Goal: Task Accomplishment & Management: Manage account settings

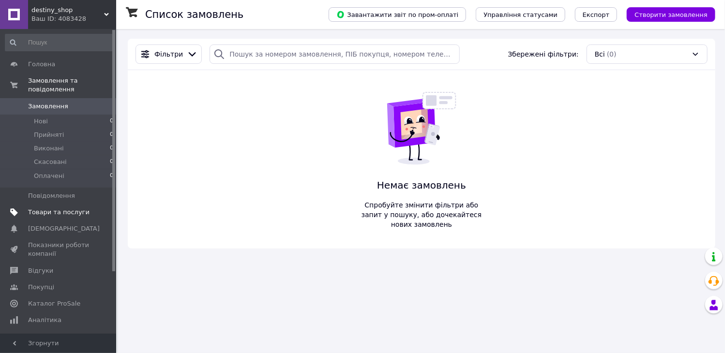
click at [46, 208] on span "Товари та послуги" at bounding box center [58, 212] width 61 height 9
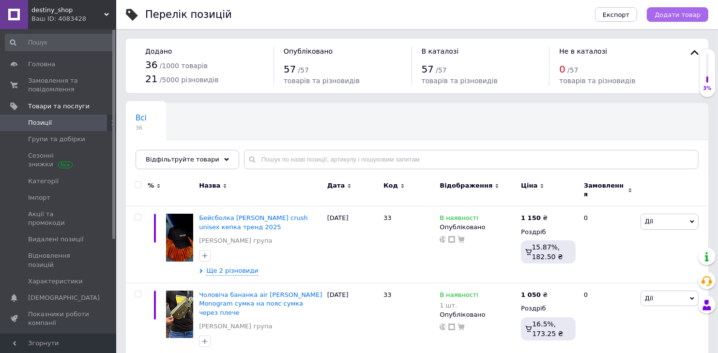
click at [658, 17] on button "Додати товар" at bounding box center [677, 14] width 61 height 15
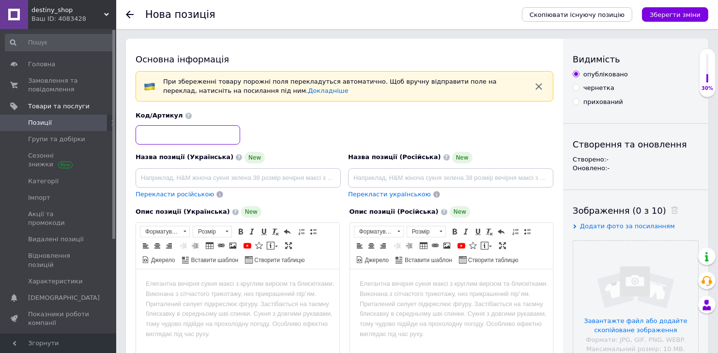
click at [195, 128] on input at bounding box center [188, 134] width 105 height 19
type input "660"
click at [636, 281] on input "file" at bounding box center [635, 303] width 125 height 125
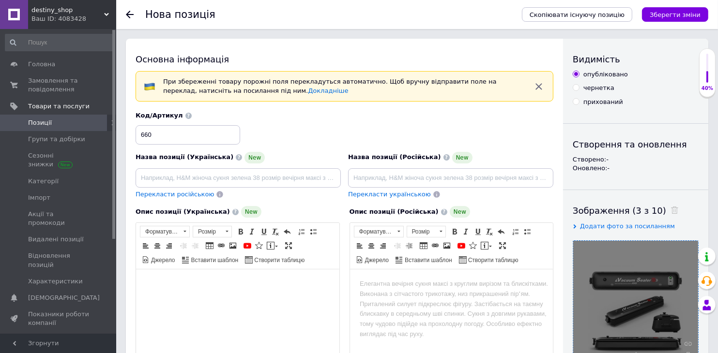
click at [209, 292] on html at bounding box center [237, 285] width 203 height 30
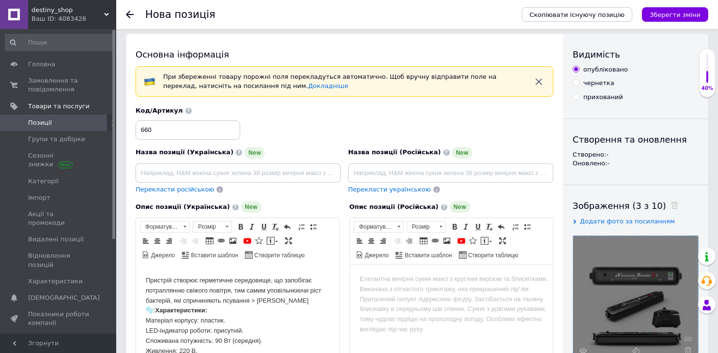
scroll to position [4, 0]
click at [265, 176] on input at bounding box center [238, 173] width 205 height 19
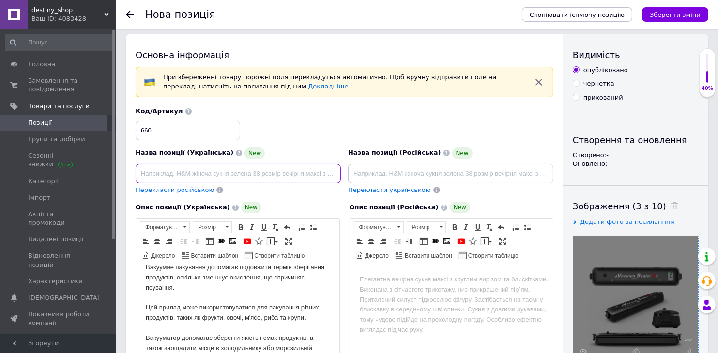
scroll to position [0, 0]
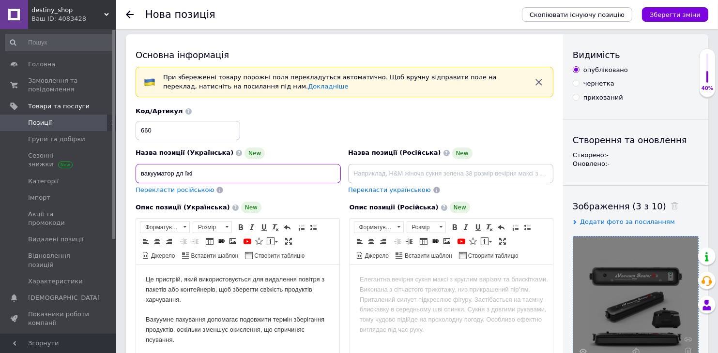
click at [182, 170] on input "вакууматор дл їжі" at bounding box center [238, 173] width 205 height 19
click at [169, 173] on input "вакууматор для їжі" at bounding box center [238, 173] width 205 height 19
click at [176, 174] on input "вакууматор для їжі" at bounding box center [238, 173] width 205 height 19
click at [243, 167] on input "вакуумний упаковщик для їжі" at bounding box center [238, 173] width 205 height 19
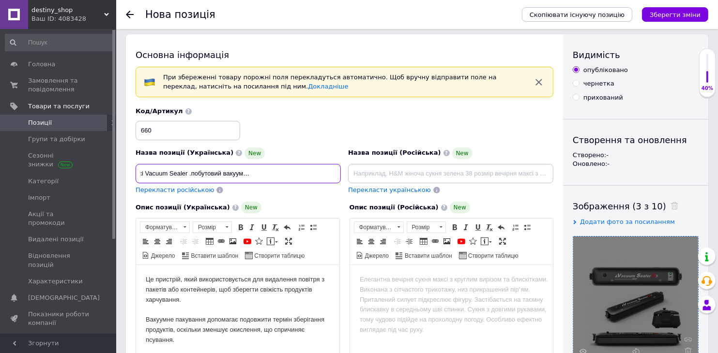
type input "вакуумний упаковщик для їжі Vacuum Sealer .побутовий вакууматор, вакууматор для…"
click at [168, 190] on span "Перекласти російською" at bounding box center [175, 189] width 78 height 7
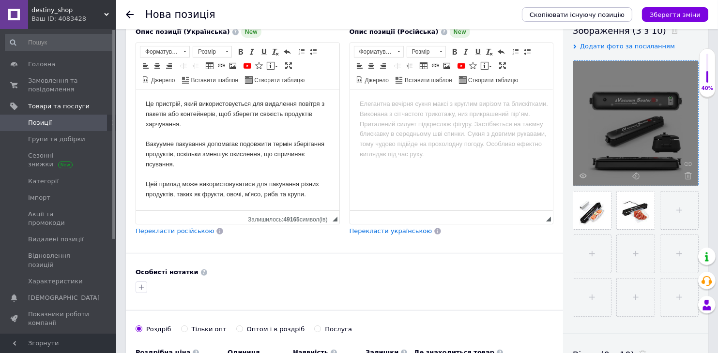
type input "вакуумный упаковщик для еды Vacuum Sealer.бытовой вакууматор, вакууматор для пр…"
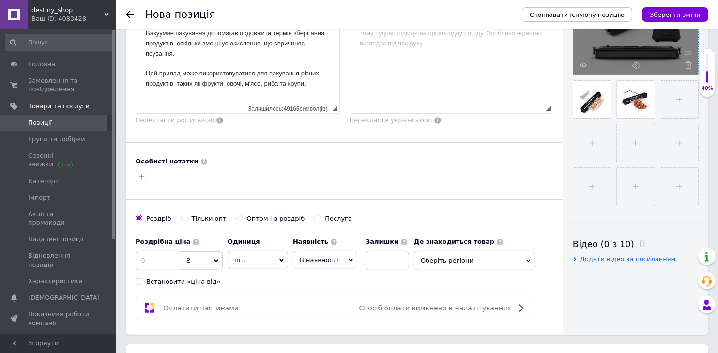
scroll to position [298, 0]
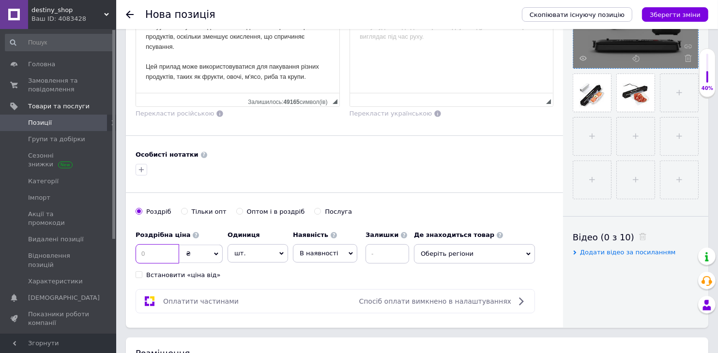
click at [148, 252] on input at bounding box center [158, 253] width 44 height 19
type input "270"
click at [374, 253] on input at bounding box center [387, 253] width 44 height 19
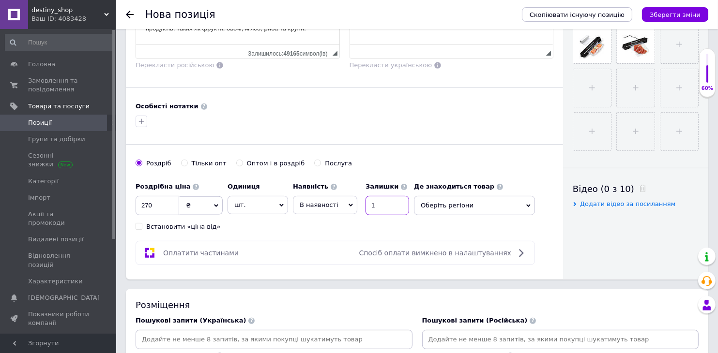
type input "1"
click at [462, 202] on span "Оберіть регіони" at bounding box center [474, 205] width 121 height 19
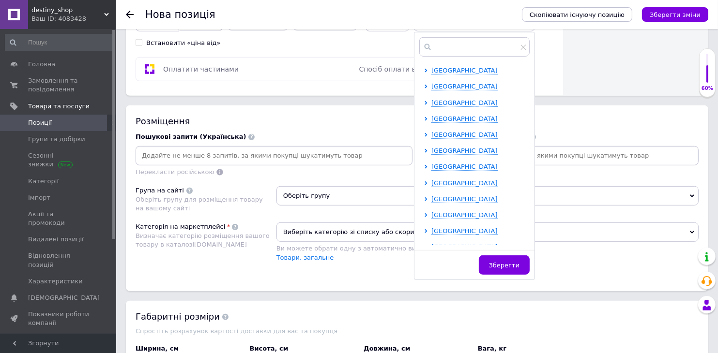
scroll to position [199, 0]
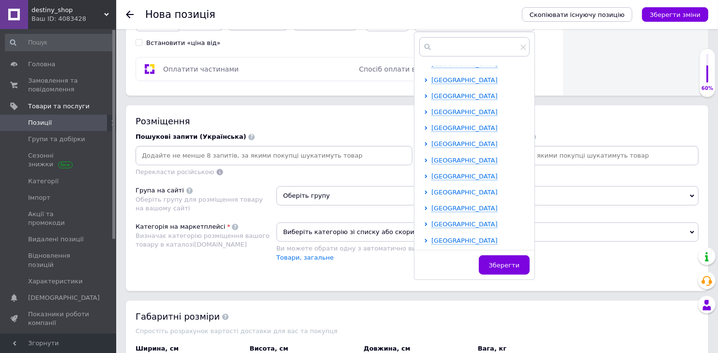
click at [448, 189] on span "[GEOGRAPHIC_DATA]" at bounding box center [464, 192] width 66 height 7
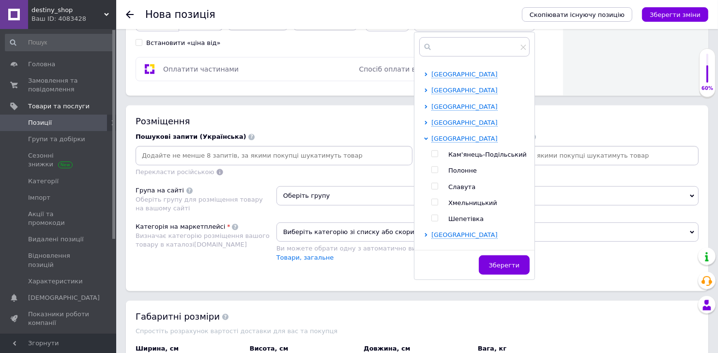
scroll to position [254, 0]
click at [434, 199] on input "checkbox" at bounding box center [434, 202] width 6 height 6
checkbox input "true"
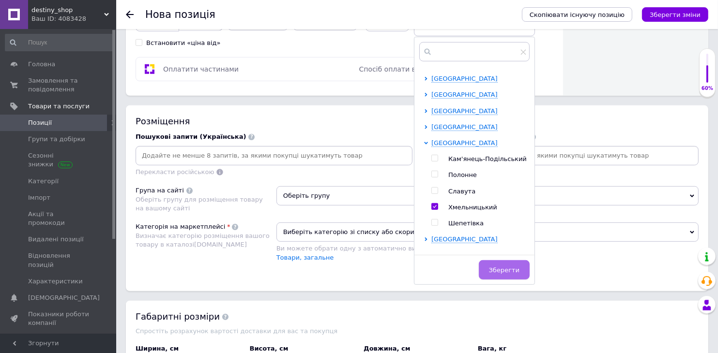
click at [499, 267] on span "Зберегти" at bounding box center [504, 270] width 30 height 7
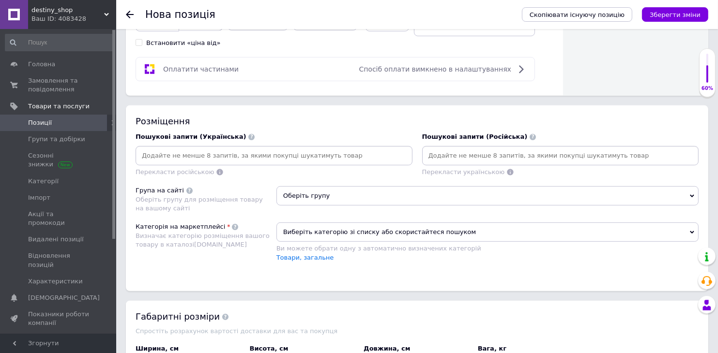
click at [273, 158] on input at bounding box center [273, 156] width 273 height 15
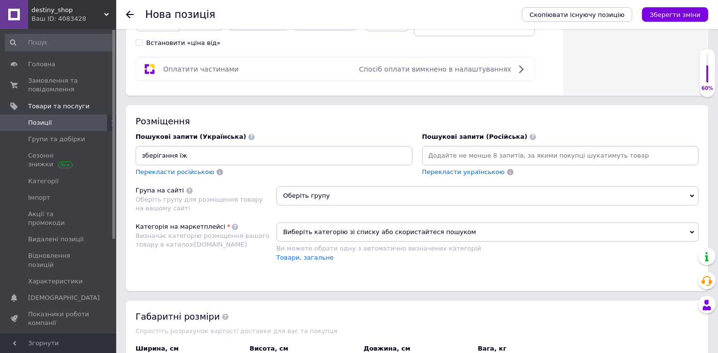
type input "зберігання їжі"
type input "заморозка їжі"
type input "вакууматор"
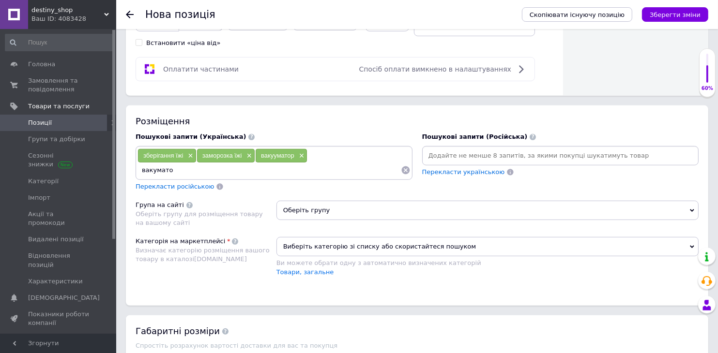
type input "вакуматор"
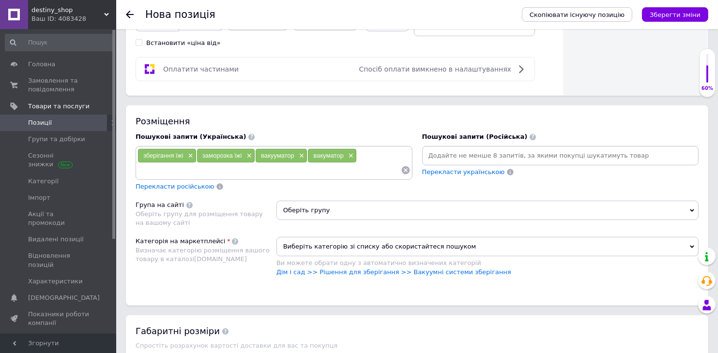
type input "р"
type input "продукти"
type input "заморозка"
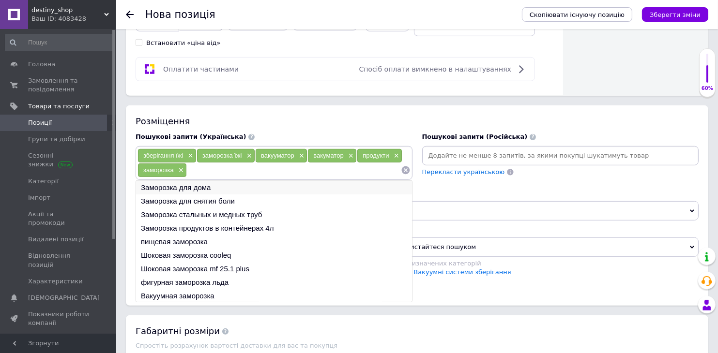
click at [223, 182] on li "Заморозка для дома" at bounding box center [274, 188] width 276 height 14
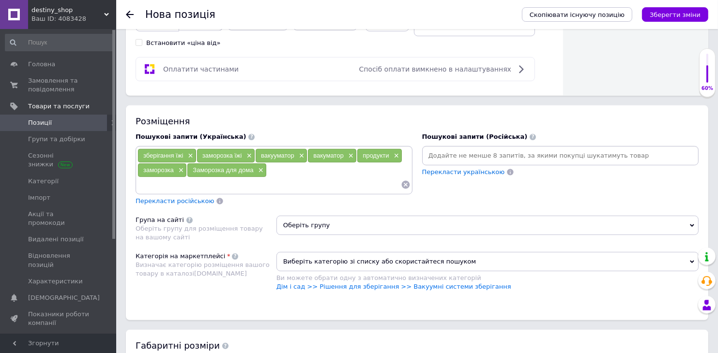
click at [223, 182] on input at bounding box center [268, 185] width 263 height 15
type input "холодильник"
type input "акумулятор холоду"
click at [186, 207] on div "Пошукові запити (Українська) зберігання їжі × заморозка їжі × вакууматор × ваку…" at bounding box center [274, 169] width 287 height 83
click at [184, 202] on span "Перекласти російською" at bounding box center [175, 200] width 78 height 7
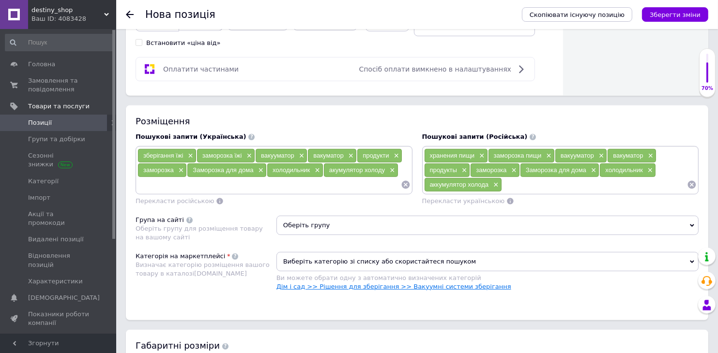
click at [352, 283] on link "Дім і сад >> Рішення для зберігання >> Вакуумні системи зберігання" at bounding box center [393, 286] width 235 height 7
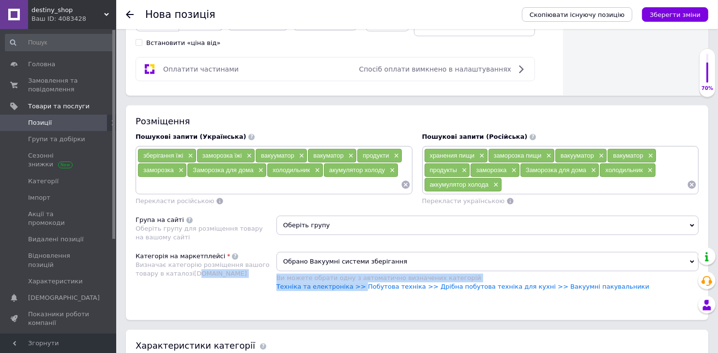
click at [190, 266] on div "Категорія на маркетплейсі Визначає категорію розміщення вашого товару в каталоз…" at bounding box center [417, 276] width 563 height 49
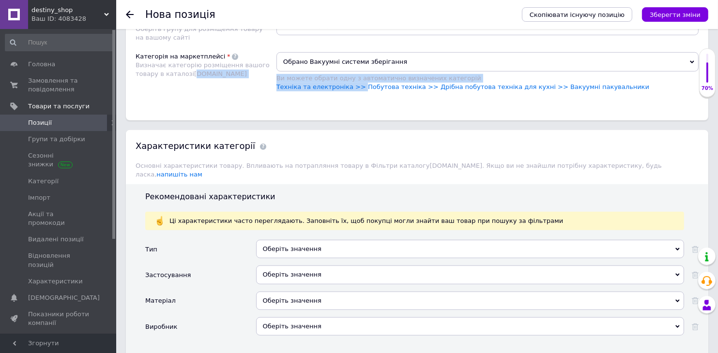
scroll to position [773, 0]
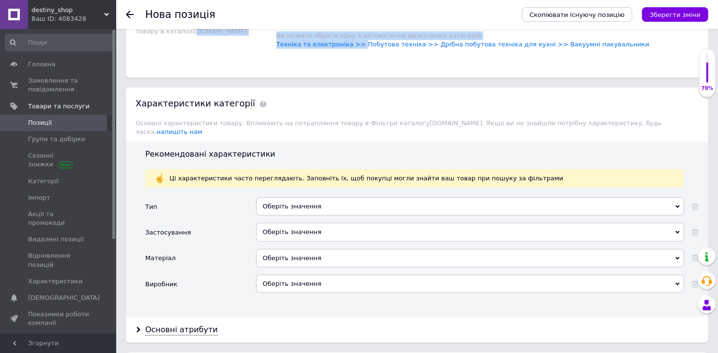
click at [265, 197] on div "Оберіть значення" at bounding box center [470, 206] width 428 height 18
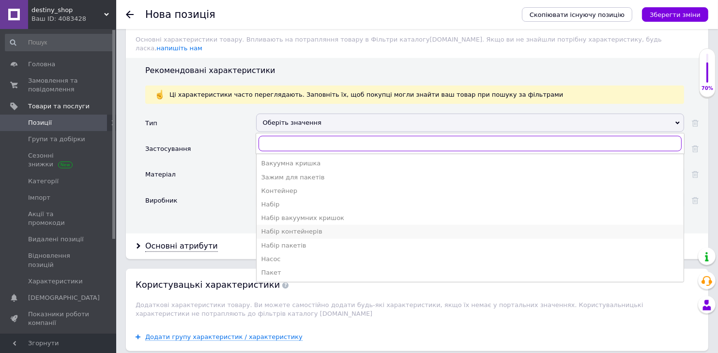
scroll to position [858, 0]
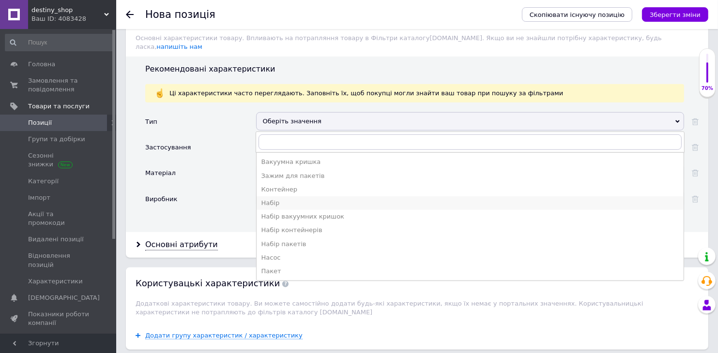
click at [289, 199] on div "Набір" at bounding box center [469, 203] width 417 height 9
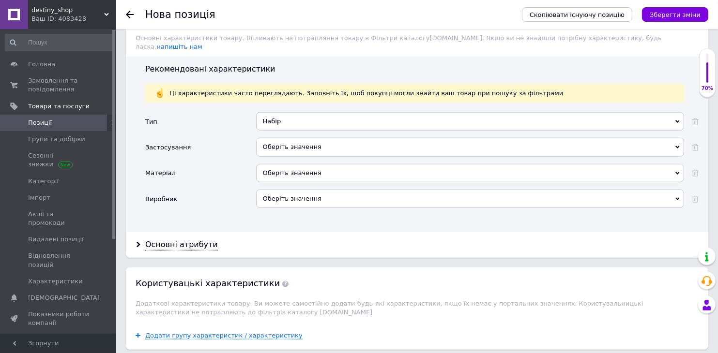
click at [291, 138] on div "Оберіть значення" at bounding box center [470, 147] width 428 height 18
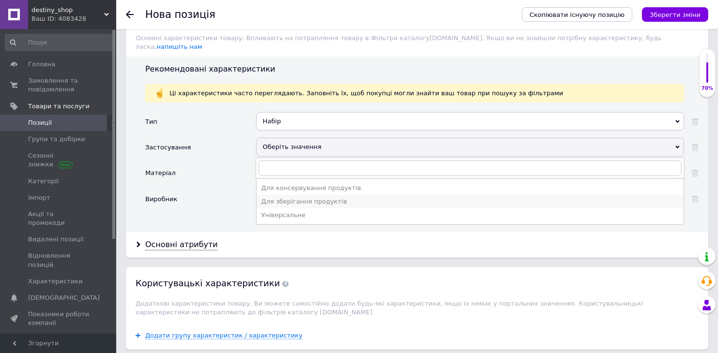
click at [289, 197] on div "Для зберігання продуктів" at bounding box center [469, 201] width 417 height 9
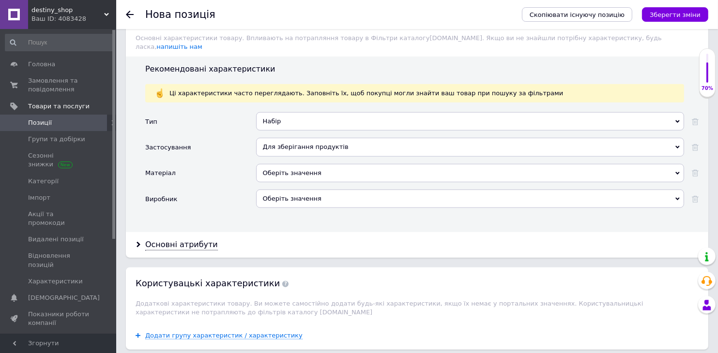
click at [288, 164] on div "Оберіть значення" at bounding box center [470, 173] width 428 height 18
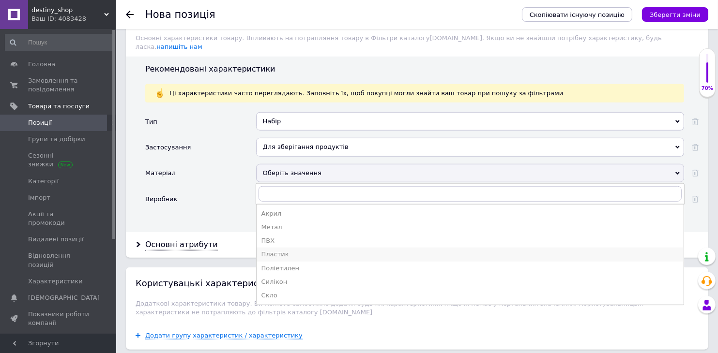
click at [280, 250] on div "Пластик" at bounding box center [469, 254] width 417 height 9
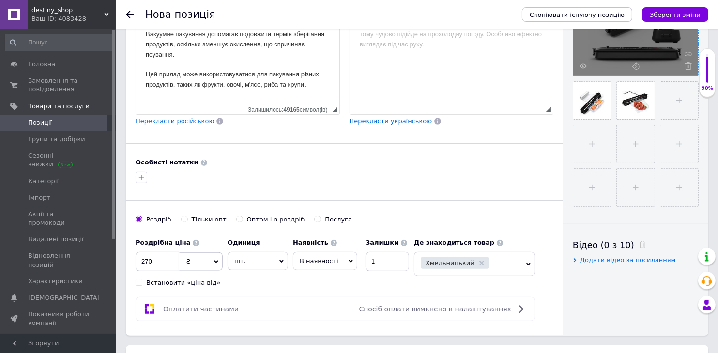
scroll to position [185, 0]
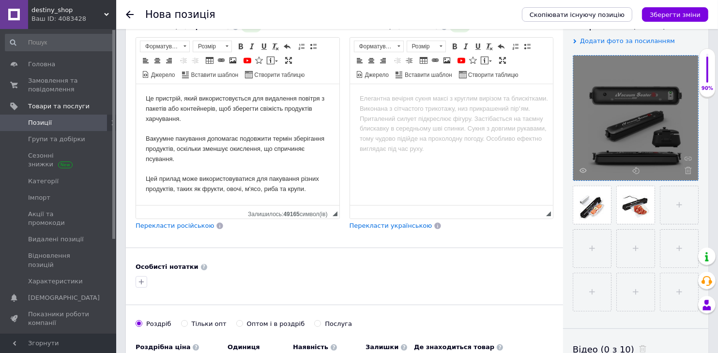
click at [182, 228] on span "Перекласти російською" at bounding box center [175, 225] width 78 height 7
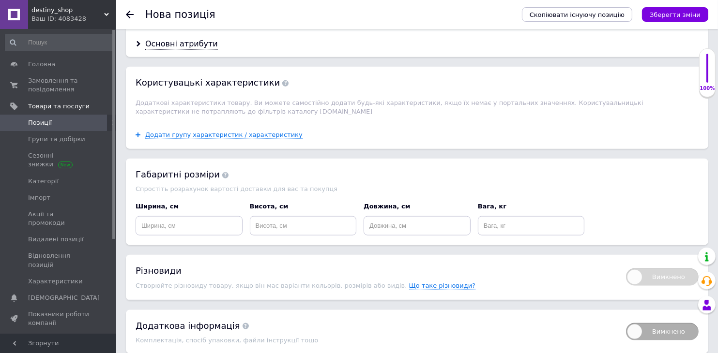
scroll to position [1087, 0]
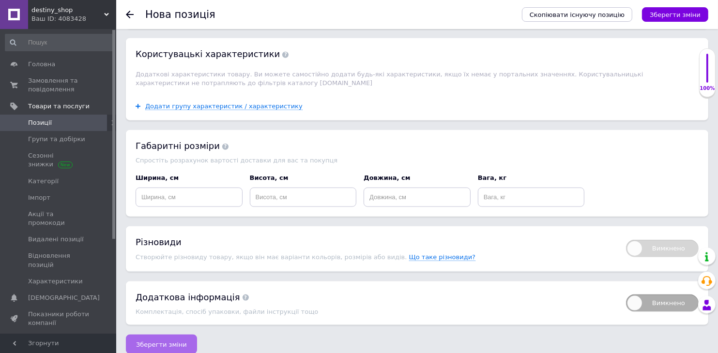
click at [156, 341] on span "Зберегти зміни" at bounding box center [161, 344] width 51 height 7
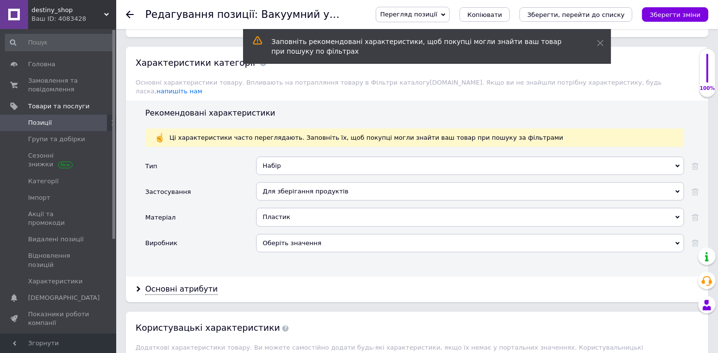
scroll to position [813, 0]
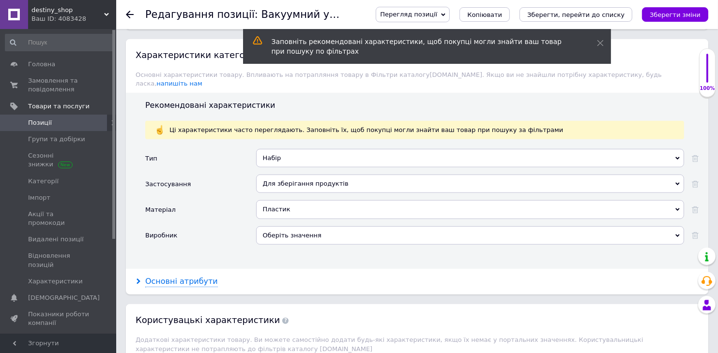
click at [188, 276] on div "Основні атрибути" at bounding box center [181, 281] width 73 height 11
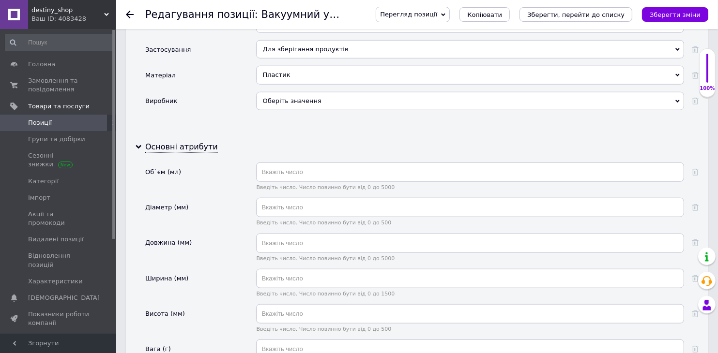
scroll to position [1093, 0]
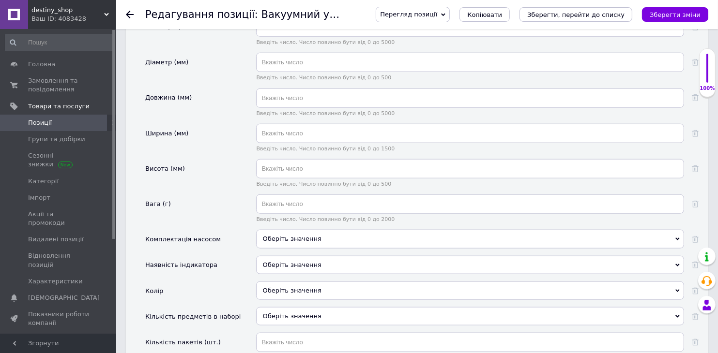
click at [275, 282] on div "Оберіть значення" at bounding box center [470, 291] width 428 height 18
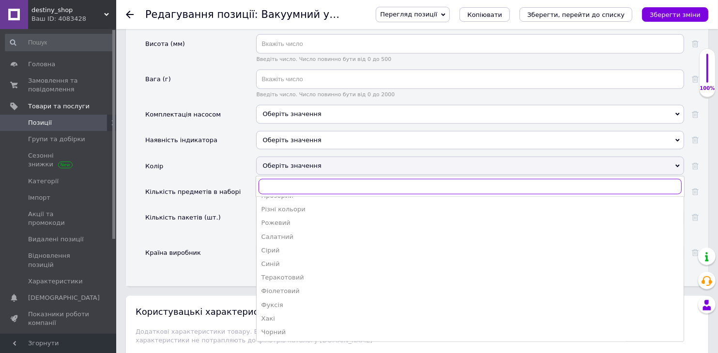
scroll to position [1218, 0]
click at [276, 328] on div "Чорний" at bounding box center [469, 332] width 417 height 9
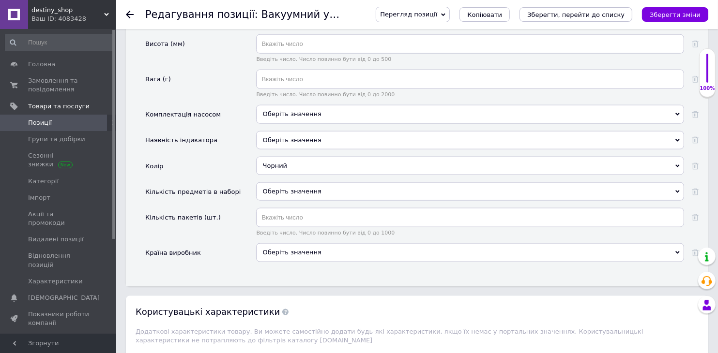
click at [304, 183] on div "Оберіть значення" at bounding box center [470, 191] width 428 height 18
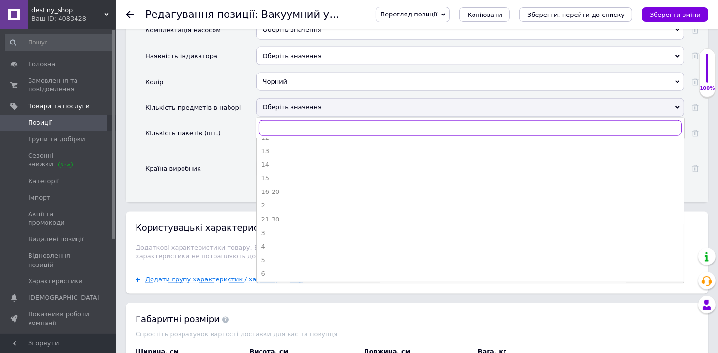
scroll to position [35, 0]
click at [269, 204] on div "2" at bounding box center [469, 208] width 417 height 9
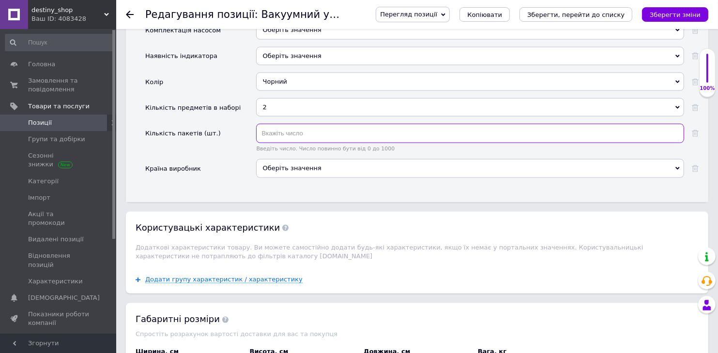
click at [289, 124] on input "text" at bounding box center [470, 133] width 428 height 19
type input "5"
click at [622, 14] on icon "Зберегти, перейти до списку" at bounding box center [575, 14] width 97 height 7
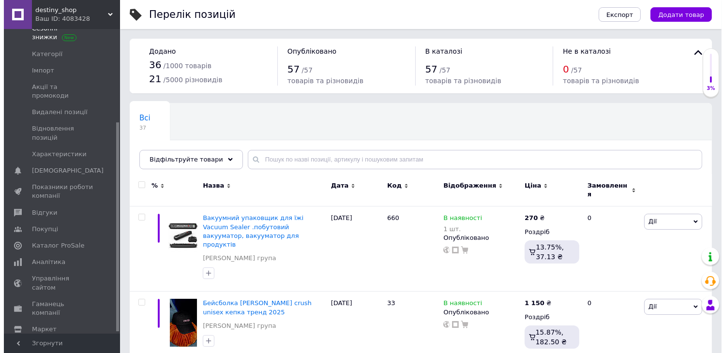
scroll to position [136, 0]
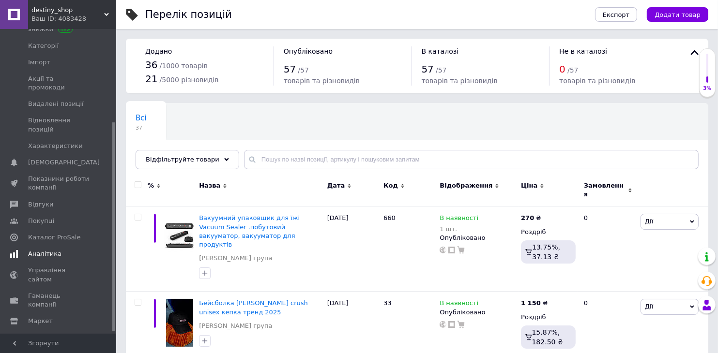
click at [35, 250] on span "Аналітика" at bounding box center [44, 254] width 33 height 9
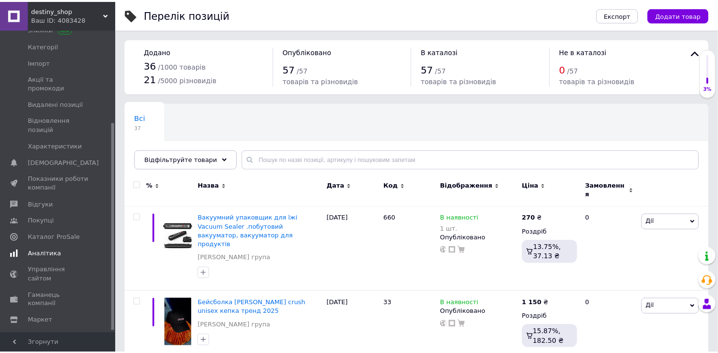
scroll to position [89, 0]
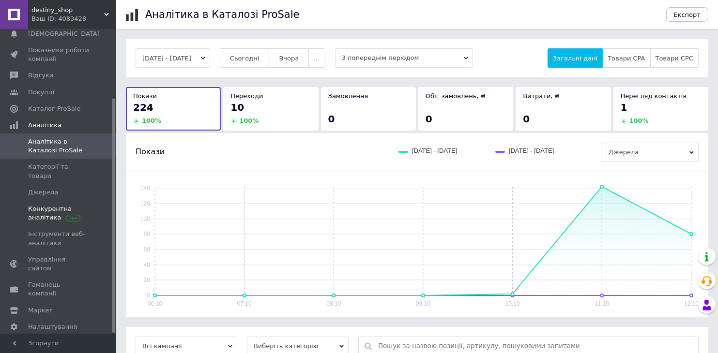
click at [70, 205] on span "Конкурентна аналітика" at bounding box center [58, 213] width 61 height 17
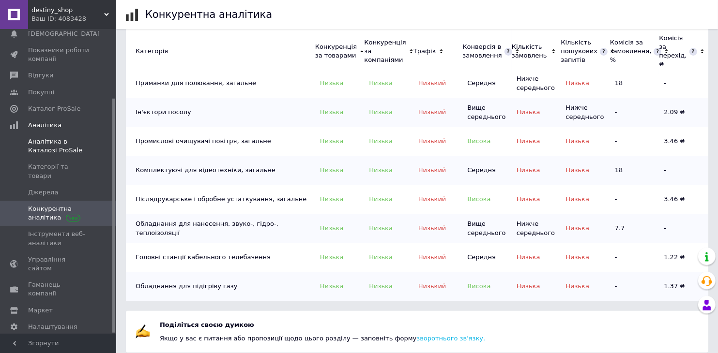
click at [60, 151] on span "Аналітика в Каталозі ProSale" at bounding box center [58, 145] width 61 height 17
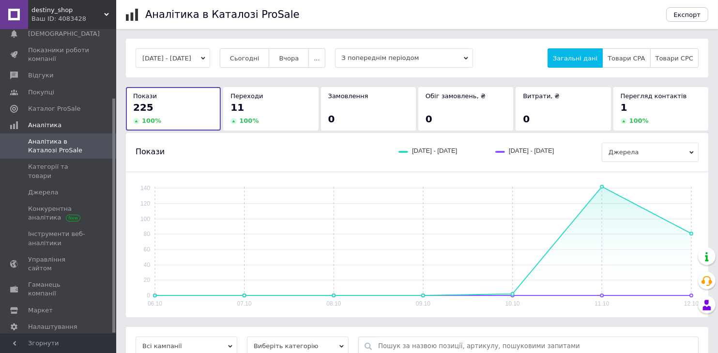
scroll to position [100, 0]
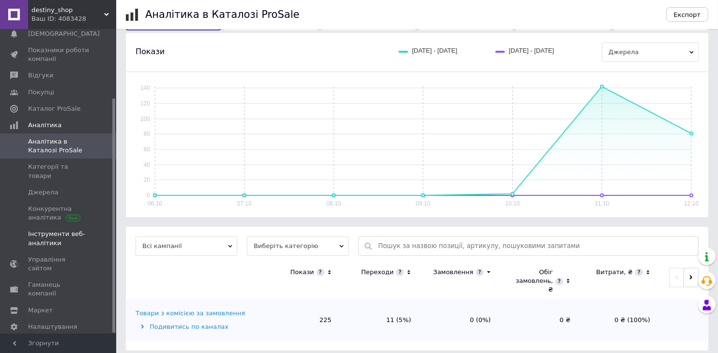
click at [59, 232] on span "Інструменти веб-аналітики" at bounding box center [58, 238] width 61 height 17
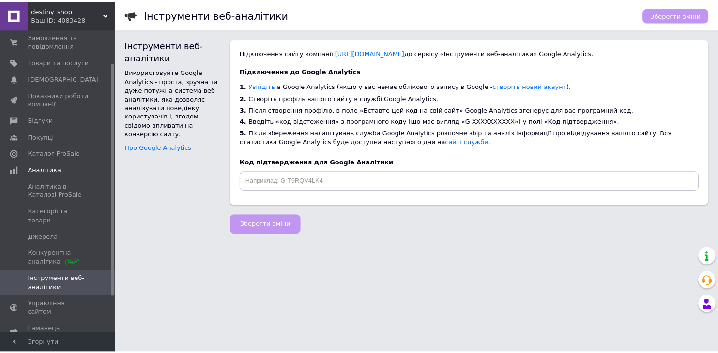
scroll to position [41, 0]
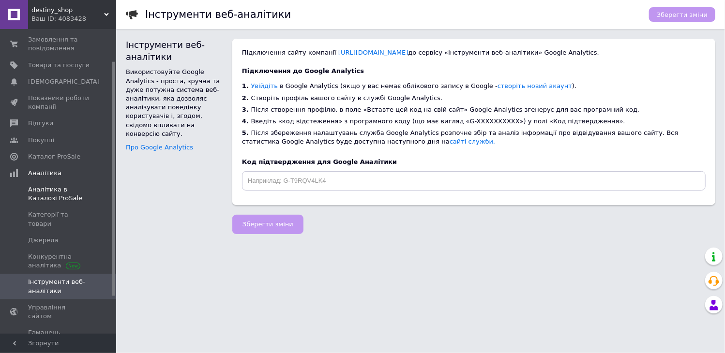
click at [73, 189] on span "Аналітика в Каталозі ProSale" at bounding box center [58, 193] width 61 height 17
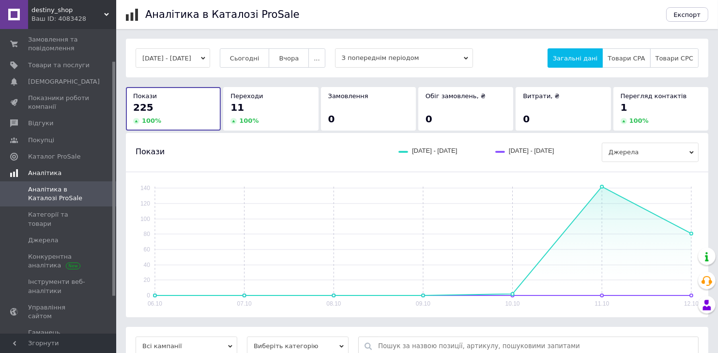
click at [61, 174] on span "Аналітика" at bounding box center [72, 173] width 88 height 9
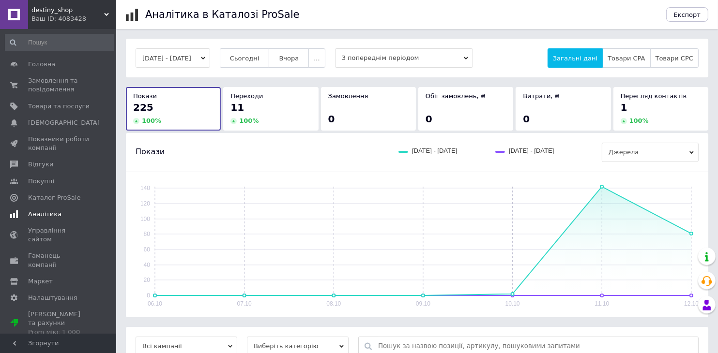
click at [51, 215] on span "Аналітика" at bounding box center [44, 214] width 33 height 9
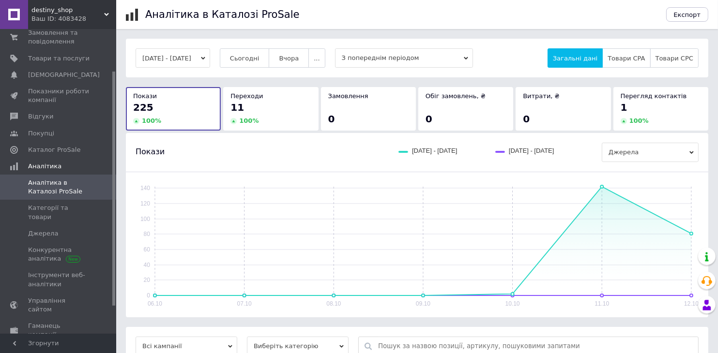
scroll to position [58, 0]
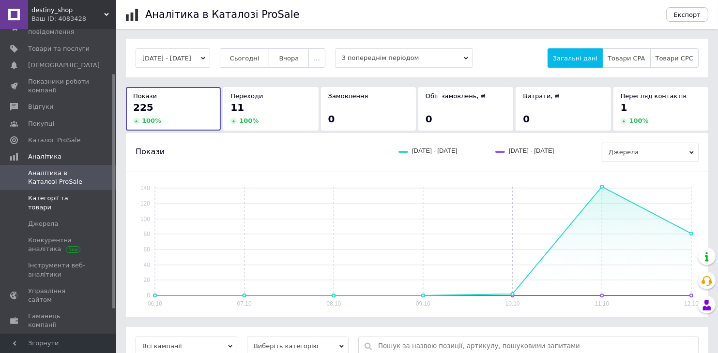
click at [64, 202] on span "Категорії та товари" at bounding box center [58, 202] width 61 height 17
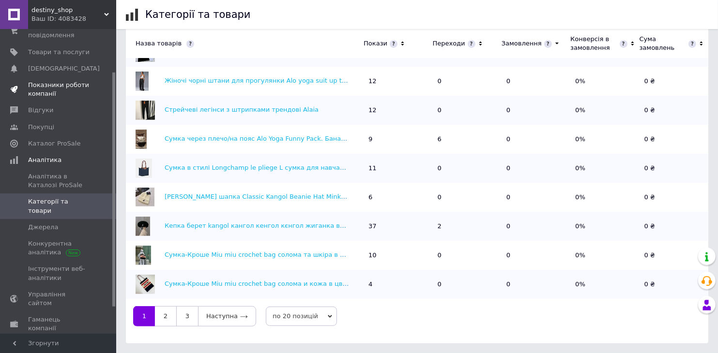
scroll to position [55, 0]
click at [52, 239] on span "Конкурентна аналітика" at bounding box center [58, 247] width 61 height 17
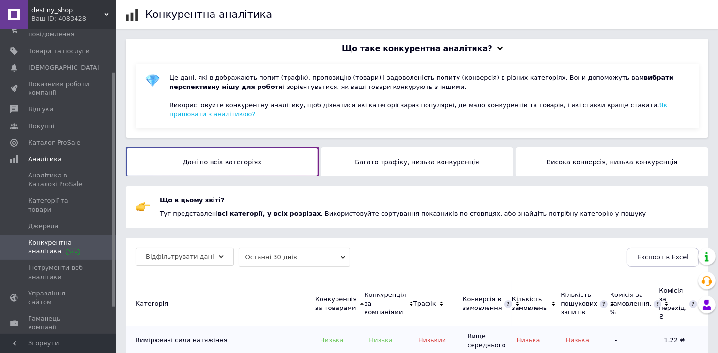
click at [393, 156] on button "Багато трафіку, низька конкуренція" at bounding box center [417, 162] width 193 height 29
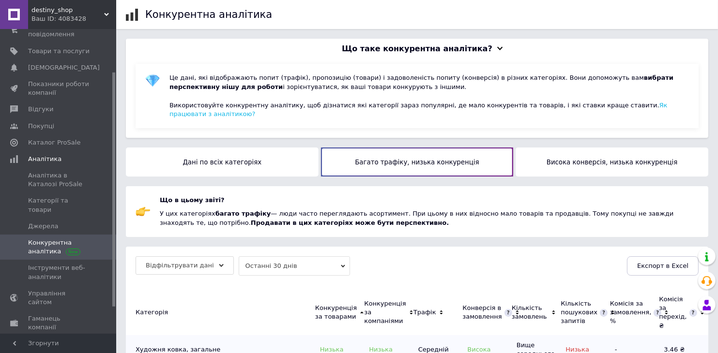
scroll to position [76, 0]
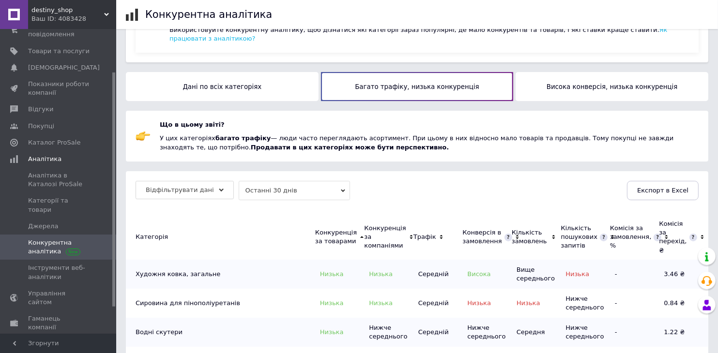
click at [563, 85] on button "Висока конверсія, низька конкуренція" at bounding box center [612, 86] width 193 height 29
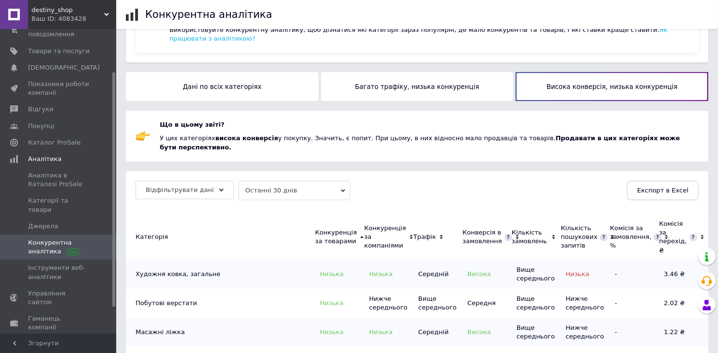
click at [354, 75] on button "Багато трафіку, низька конкуренція" at bounding box center [417, 86] width 193 height 29
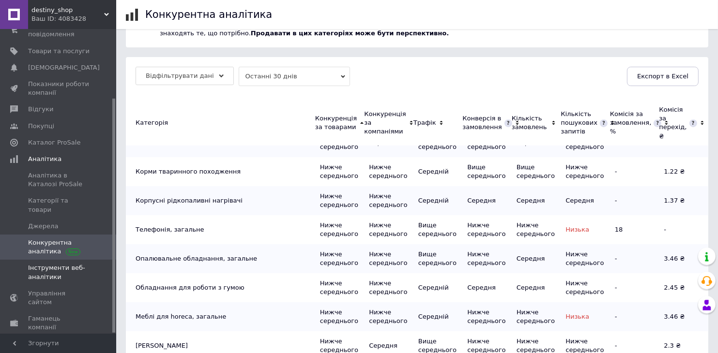
scroll to position [89, 0]
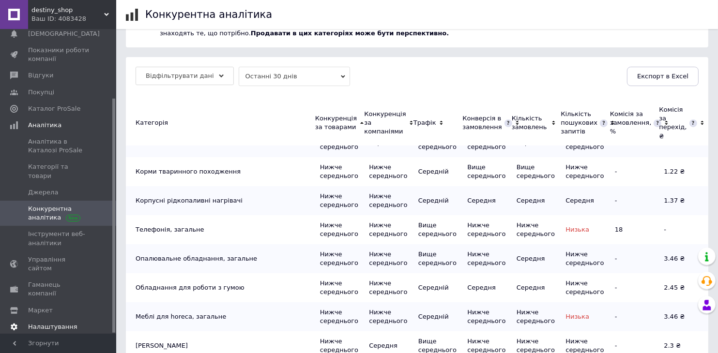
click at [54, 323] on span "Налаштування" at bounding box center [52, 327] width 49 height 9
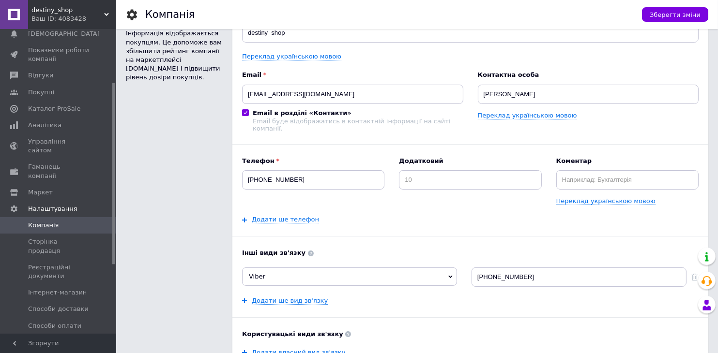
scroll to position [130, 0]
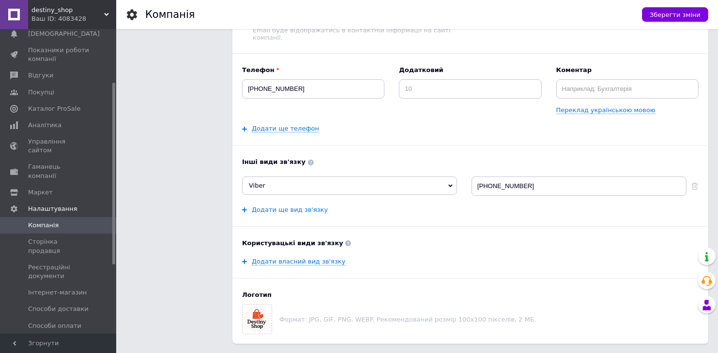
click at [251, 206] on div "Додати ще вид зв'язку" at bounding box center [285, 210] width 86 height 9
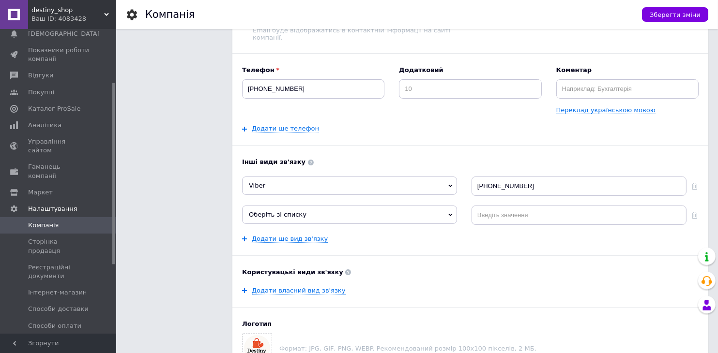
click at [271, 206] on span "Оберіть зі списку" at bounding box center [349, 215] width 215 height 18
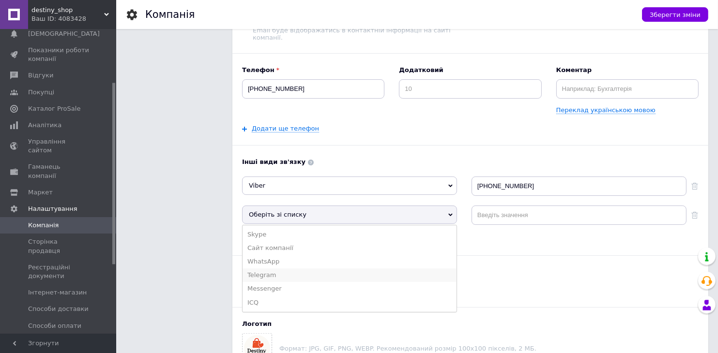
click at [268, 269] on li "Telegram" at bounding box center [350, 276] width 214 height 14
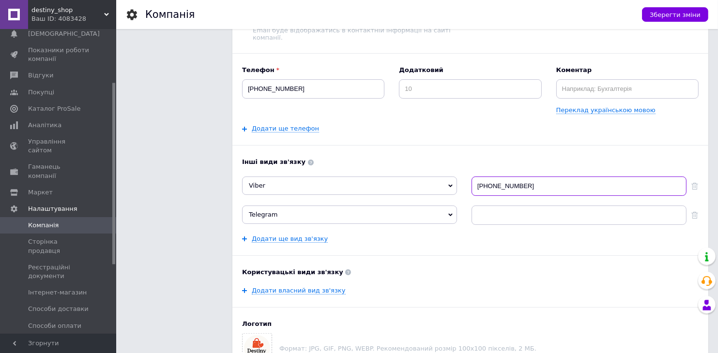
drag, startPoint x: 532, startPoint y: 179, endPoint x: 469, endPoint y: 195, distance: 65.3
click at [469, 195] on div "Інші види зв'язку Viber Skype Сайт компанії WhatsApp Messenger ICQ [PHONE_NUMBE…" at bounding box center [470, 200] width 456 height 85
click at [485, 213] on input at bounding box center [578, 215] width 215 height 19
paste input "[PHONE_NUMBER]"
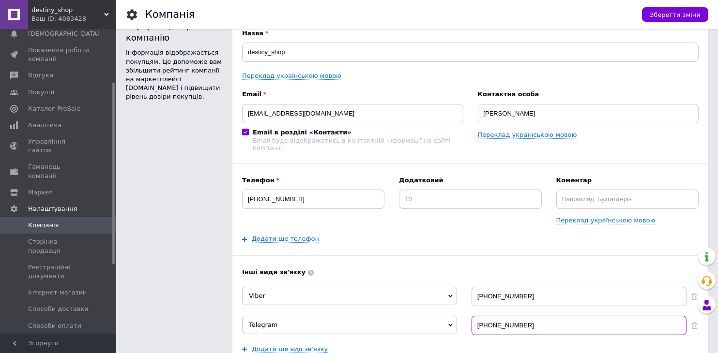
scroll to position [0, 0]
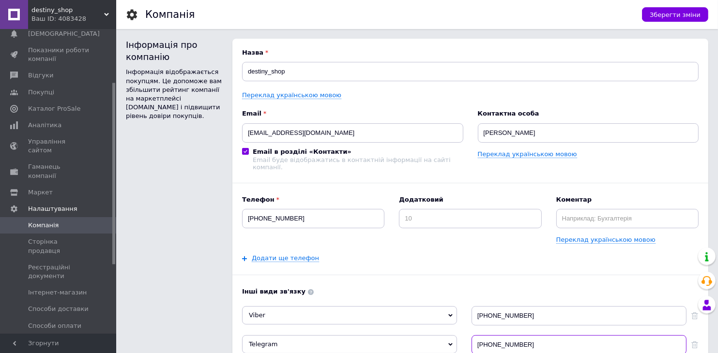
type input "[PHONE_NUMBER]"
click at [417, 209] on input at bounding box center [470, 218] width 142 height 19
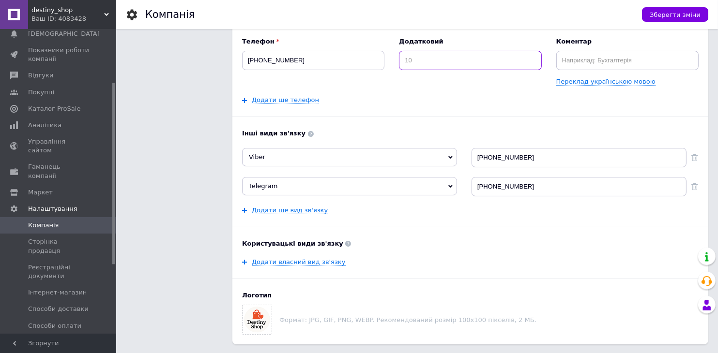
scroll to position [21, 0]
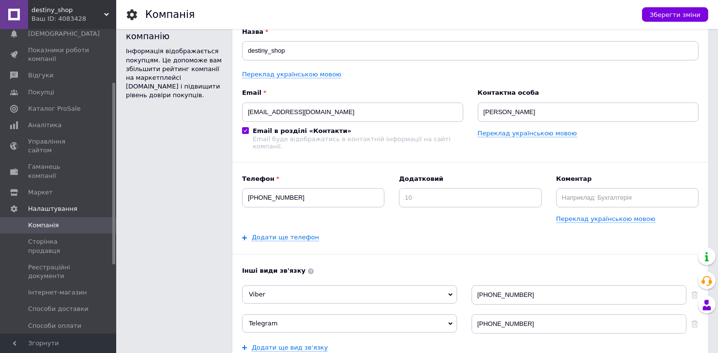
click at [243, 125] on div "Email [EMAIL_ADDRESS][DOMAIN_NAME] Email в розділі «Контакти» Email буде відобр…" at bounding box center [352, 119] width 221 height 61
click at [244, 133] on span at bounding box center [245, 130] width 7 height 7
click at [244, 133] on input "Email в розділі «Контакти» Email буде відображатись в контактній інформації на …" at bounding box center [245, 130] width 6 height 6
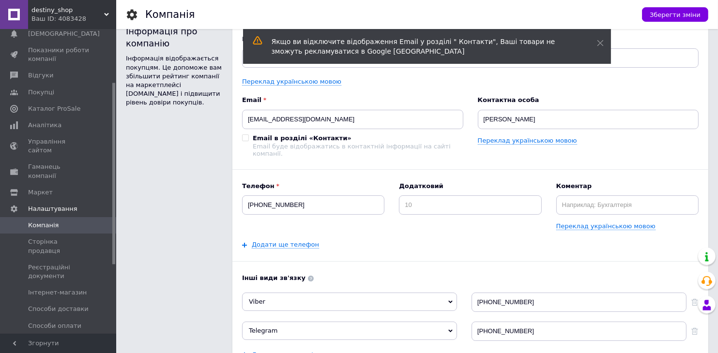
scroll to position [14, 0]
click at [247, 138] on input "Email в розділі «Контакти» Email буде відображатись в контактній інформації на …" at bounding box center [245, 138] width 6 height 6
checkbox input "true"
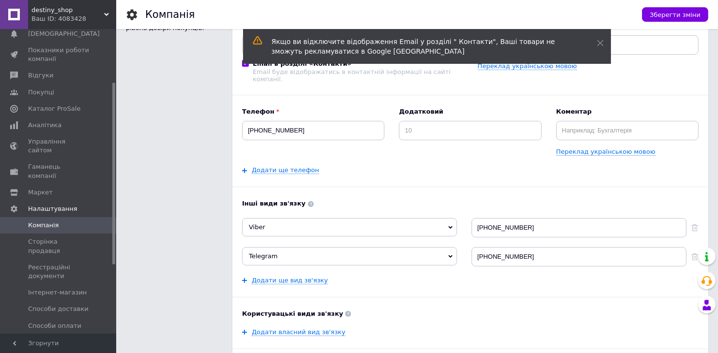
scroll to position [91, 0]
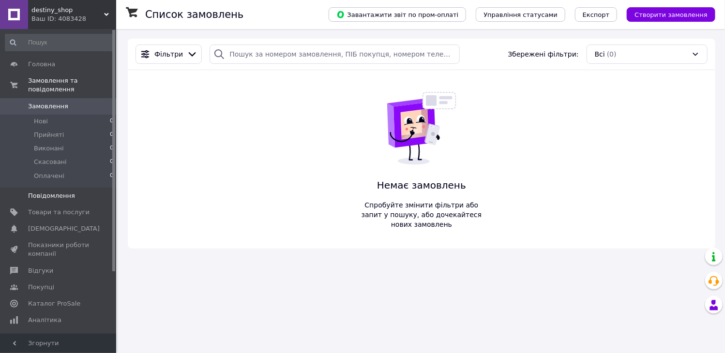
click at [78, 192] on span "Повідомлення" at bounding box center [58, 196] width 61 height 9
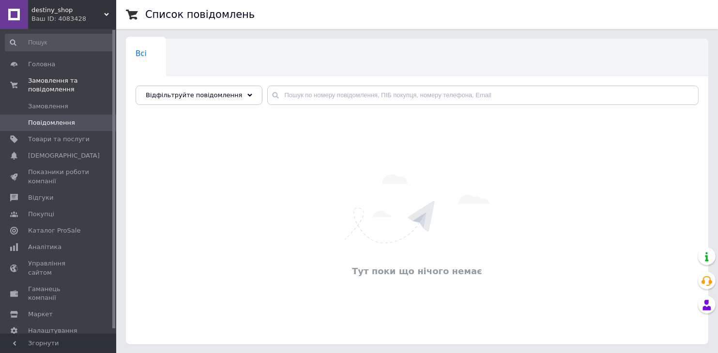
click at [352, 195] on img at bounding box center [417, 209] width 145 height 69
